Goal: Check status

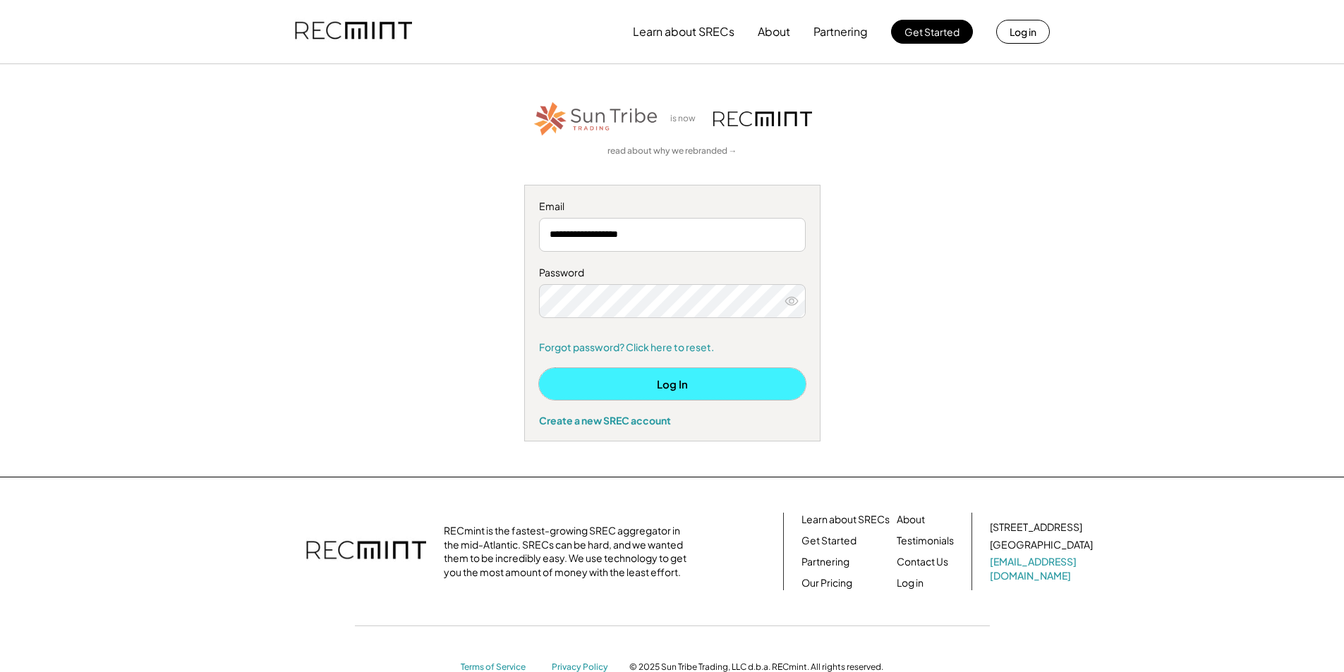
click at [687, 389] on button "Log In" at bounding box center [672, 384] width 267 height 32
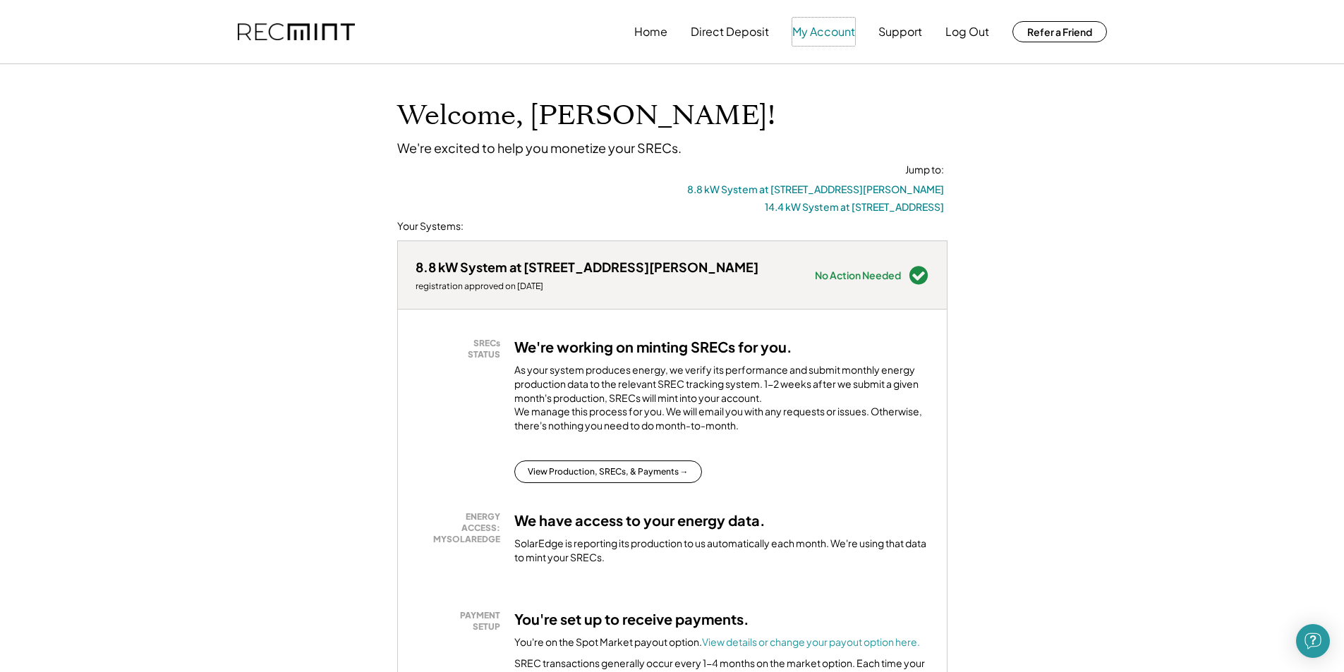
click at [819, 28] on button "My Account" at bounding box center [823, 32] width 63 height 28
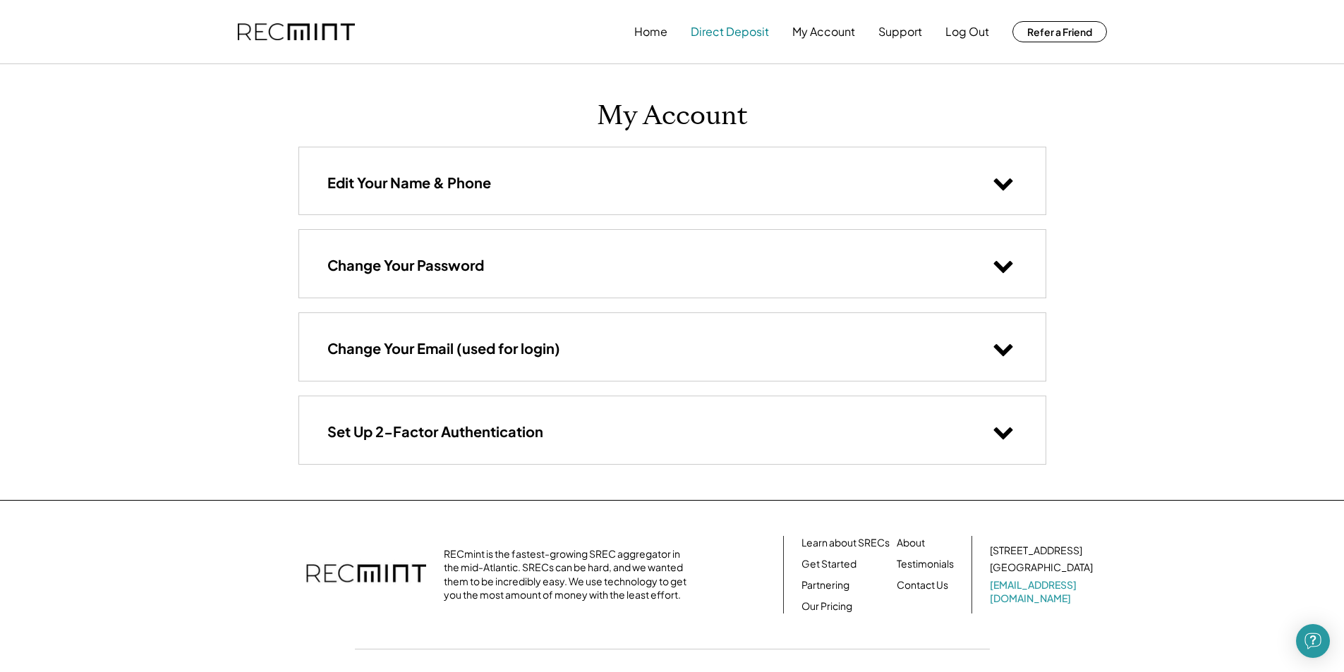
click at [709, 29] on button "Direct Deposit" at bounding box center [730, 32] width 78 height 28
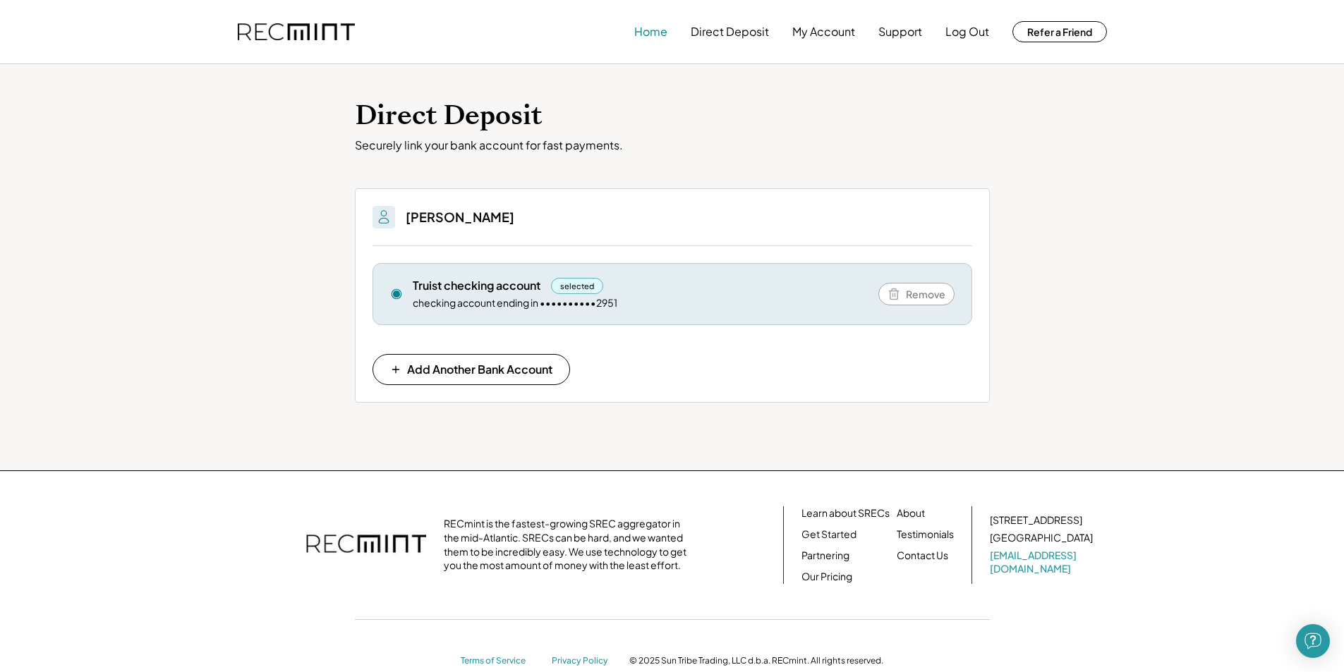
click at [656, 32] on button "Home" at bounding box center [650, 32] width 33 height 28
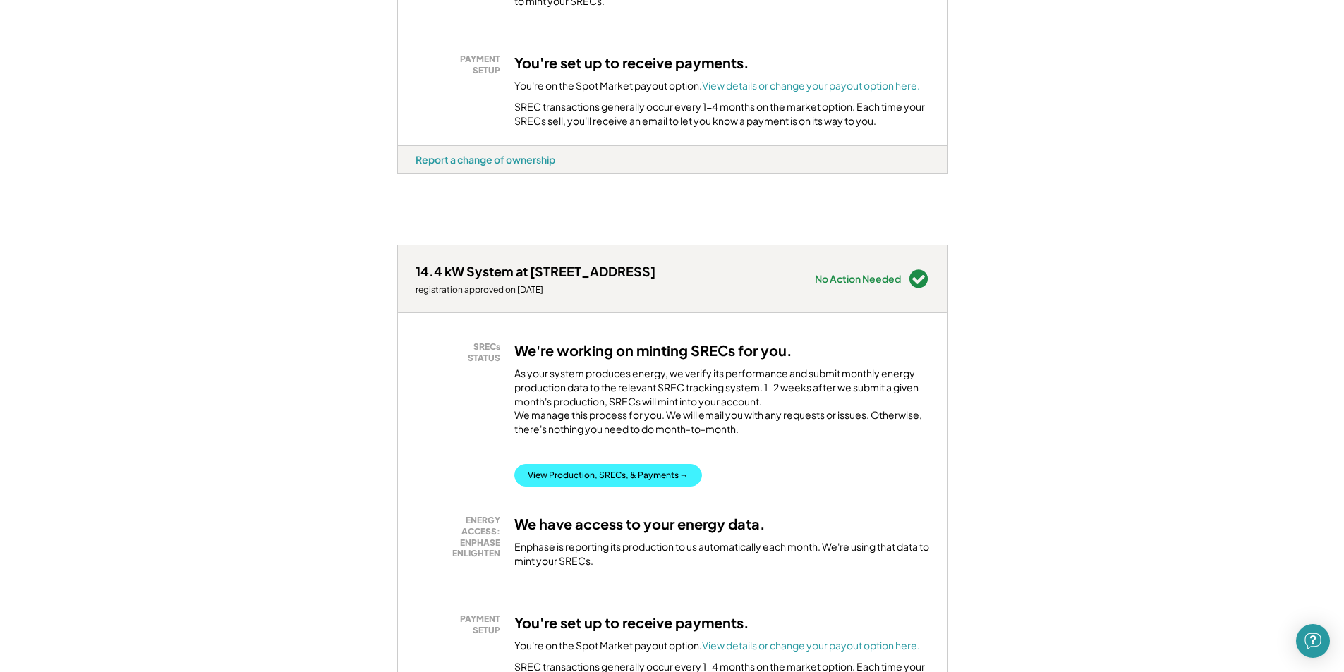
scroll to position [564, 0]
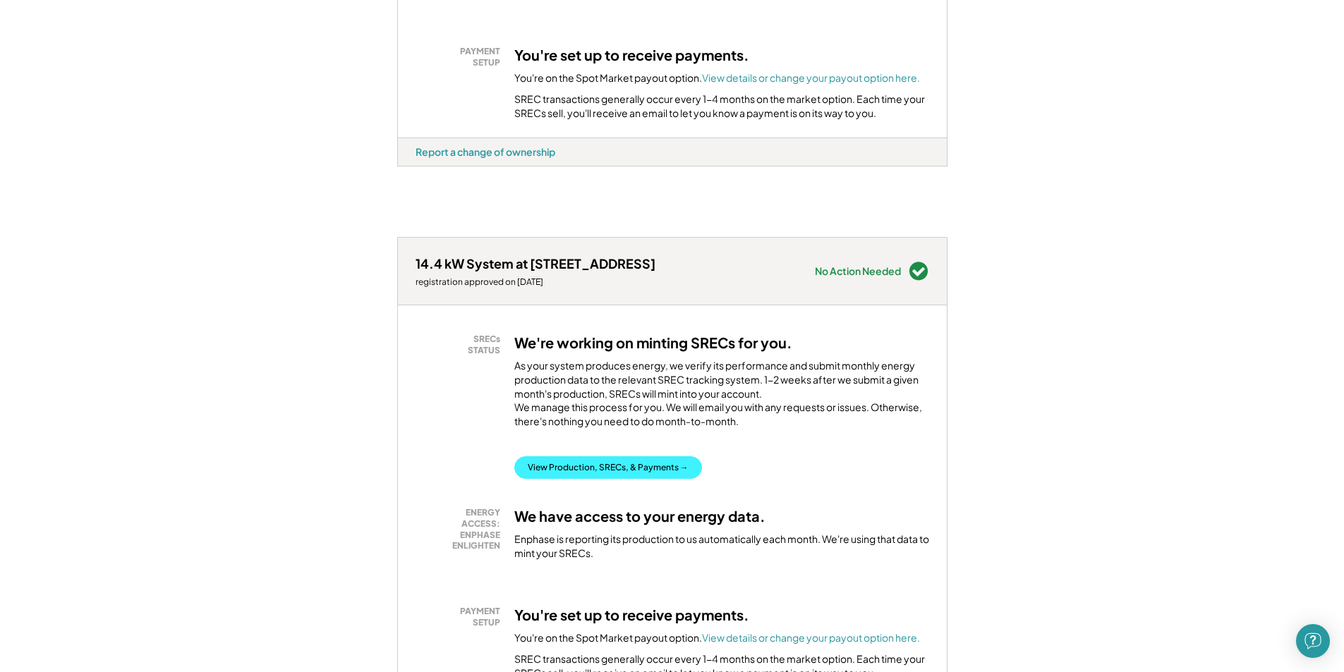
click at [652, 479] on button "View Production, SRECs, & Payments →" at bounding box center [608, 467] width 188 height 23
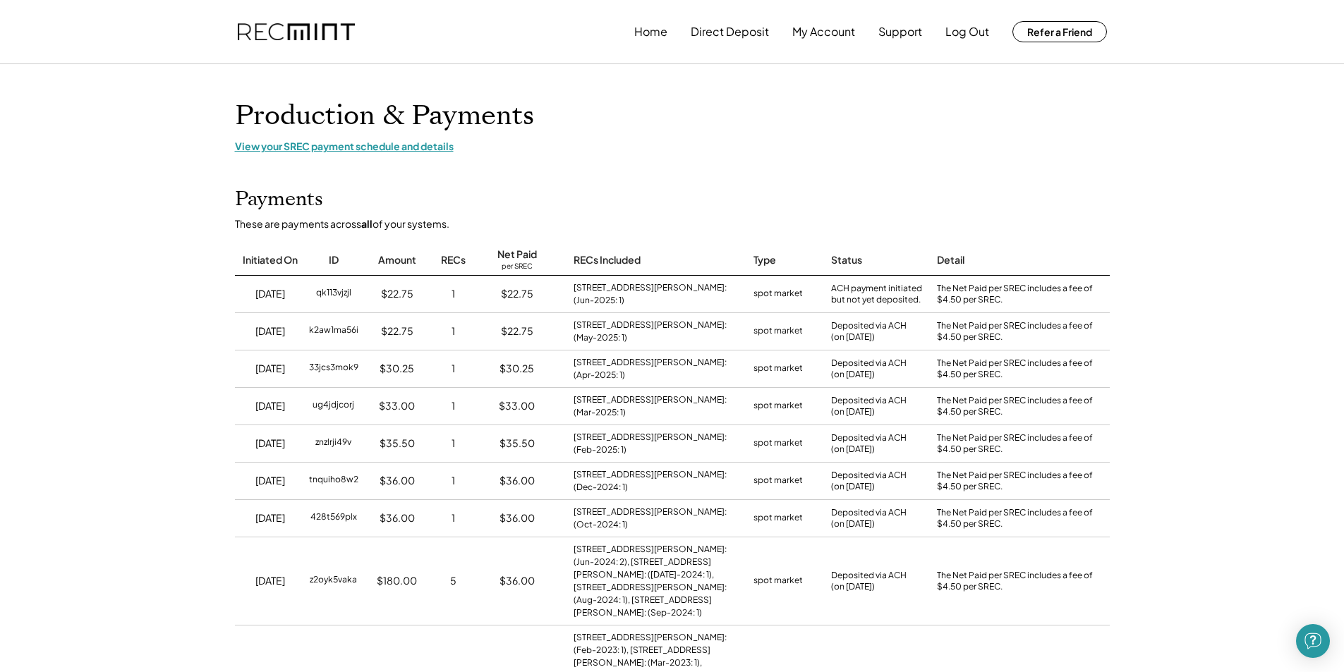
click at [412, 141] on div "View your SREC payment schedule and details" at bounding box center [672, 146] width 875 height 13
